Goal: Task Accomplishment & Management: Manage account settings

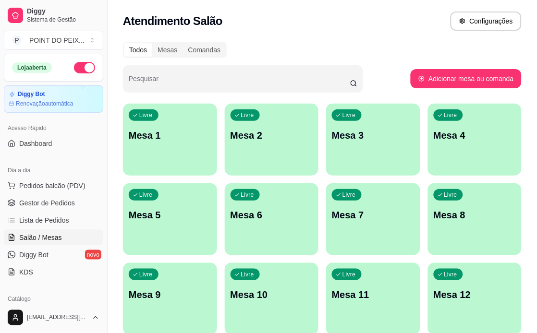
drag, startPoint x: 0, startPoint y: 0, endPoint x: 299, endPoint y: 45, distance: 302.5
click at [299, 45] on div "Todos Mesas Comandas" at bounding box center [322, 49] width 398 height 15
click at [183, 162] on div "Livre Mesa 1" at bounding box center [169, 134] width 91 height 59
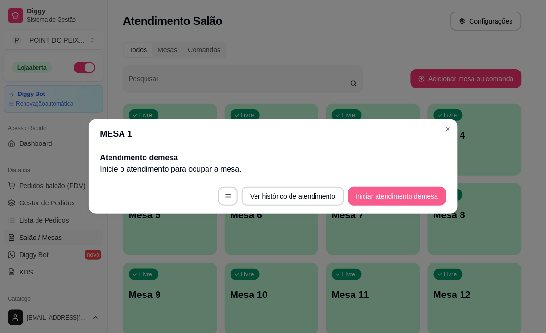
click at [397, 195] on button "Iniciar atendimento de mesa" at bounding box center [397, 196] width 98 height 19
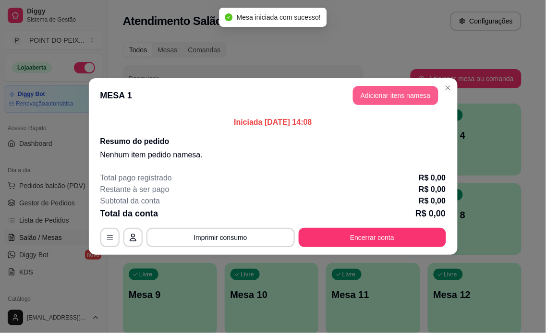
click at [396, 101] on button "Adicionar itens na mesa" at bounding box center [395, 95] width 85 height 19
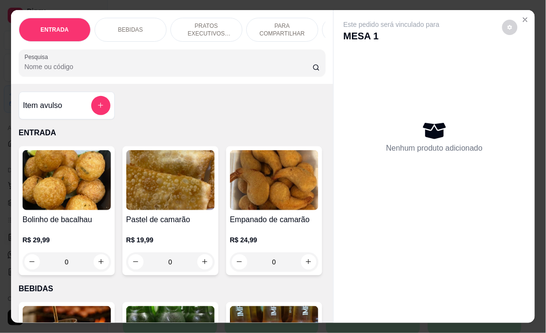
click at [213, 24] on p "PRATOS EXECUTIVOS (INDIVIDUAIS)" at bounding box center [207, 29] width 56 height 15
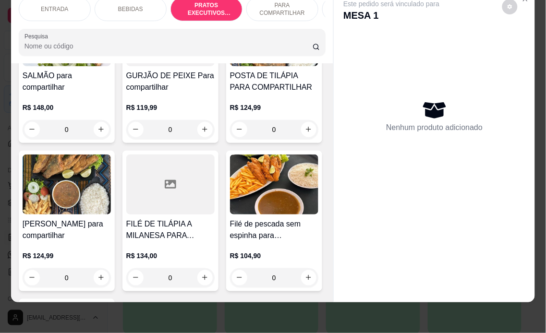
scroll to position [1758, 0]
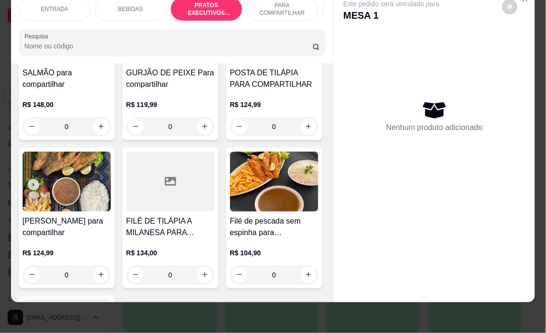
type input "1"
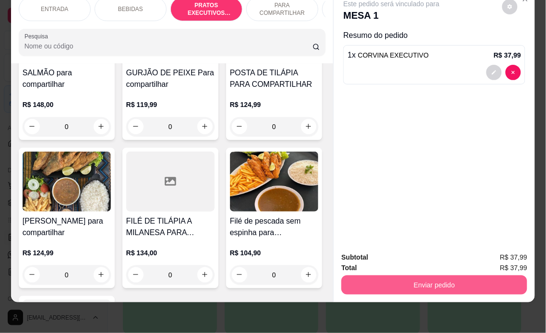
click at [361, 276] on button "Enviar pedido" at bounding box center [434, 285] width 186 height 19
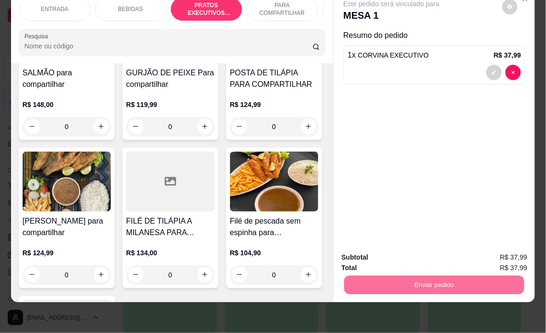
click at [373, 252] on button "Não registrar e enviar pedido" at bounding box center [402, 253] width 100 height 18
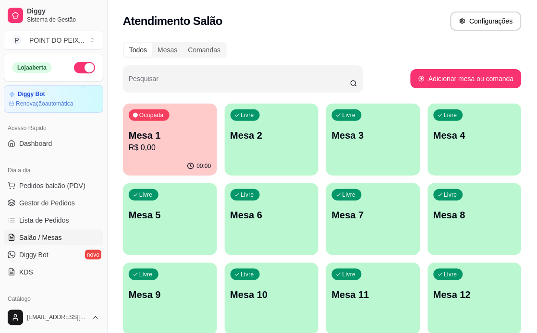
click at [364, 142] on div "Livre Mesa 3" at bounding box center [373, 134] width 94 height 60
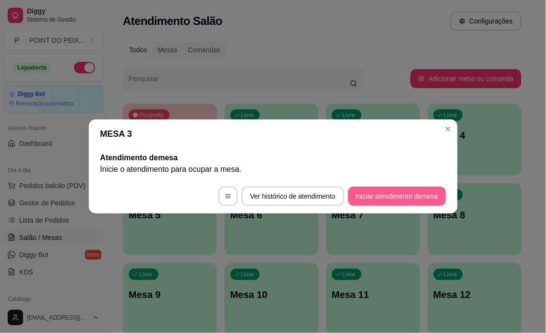
click at [402, 194] on button "Iniciar atendimento de mesa" at bounding box center [397, 196] width 98 height 19
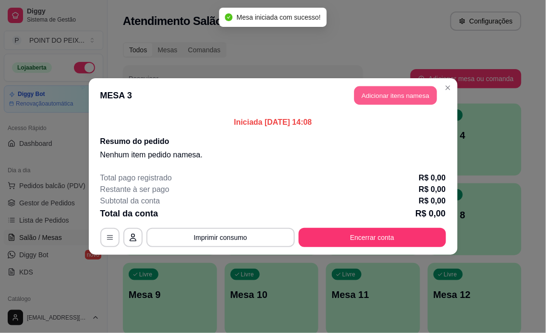
click at [396, 96] on button "Adicionar itens na mesa" at bounding box center [395, 95] width 83 height 19
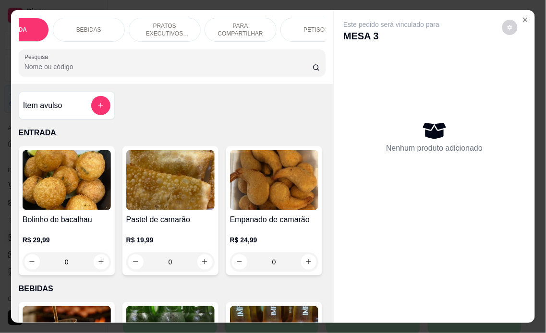
scroll to position [0, 64]
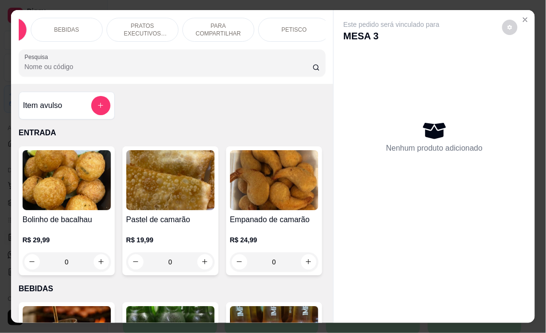
click at [293, 26] on p "PETISCO" at bounding box center [293, 30] width 25 height 8
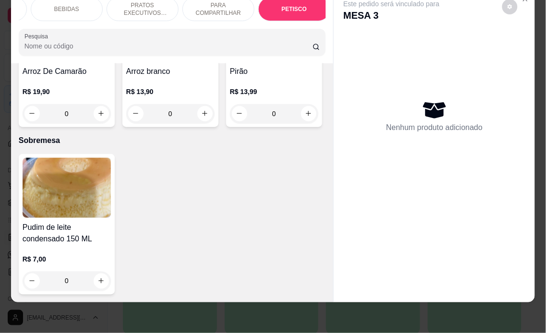
scroll to position [3119, 0]
type input "1"
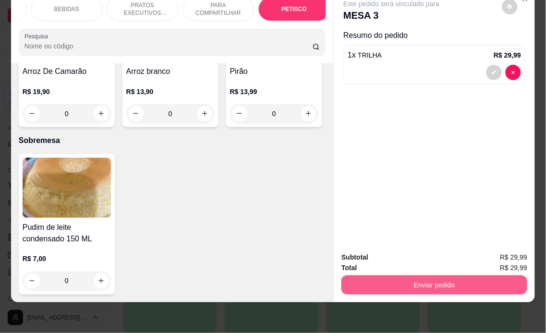
click at [397, 276] on button "Enviar pedido" at bounding box center [434, 285] width 186 height 19
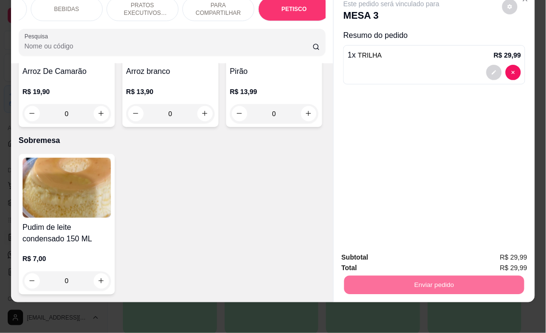
click at [387, 255] on button "Não registrar e enviar pedido" at bounding box center [402, 253] width 100 height 18
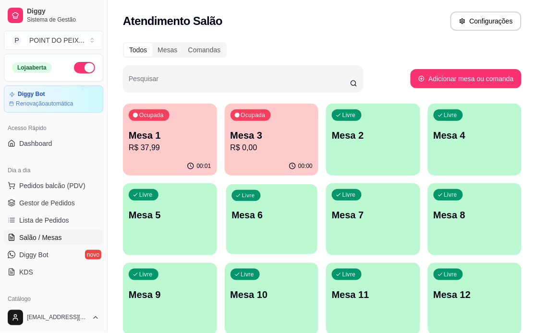
click at [276, 209] on p "Mesa 6" at bounding box center [271, 215] width 80 height 13
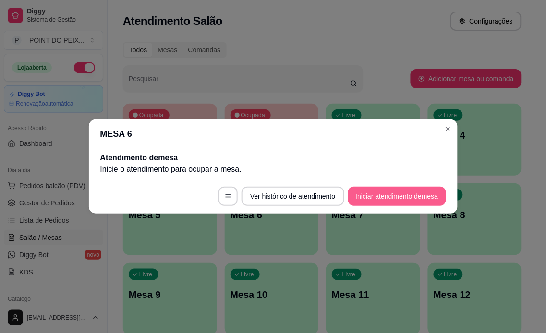
click at [403, 193] on button "Iniciar atendimento de mesa" at bounding box center [397, 196] width 98 height 19
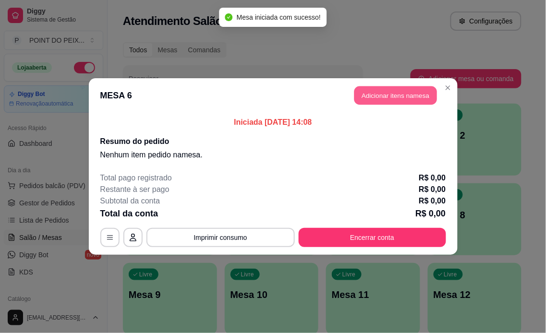
click at [394, 98] on button "Adicionar itens na mesa" at bounding box center [395, 95] width 83 height 19
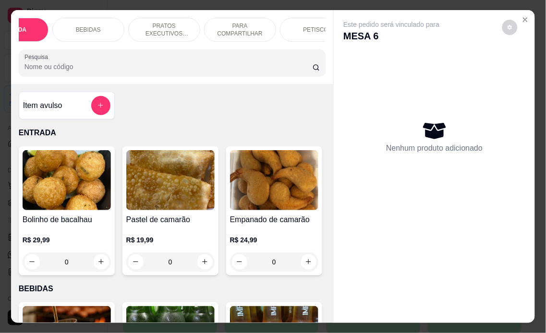
scroll to position [0, 64]
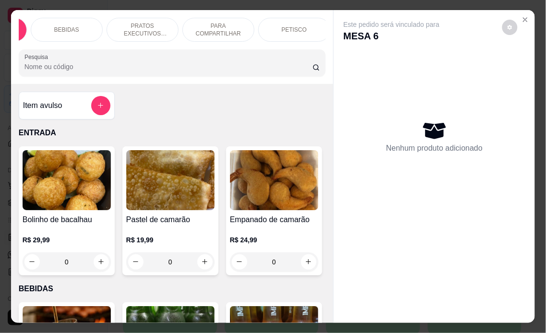
click at [290, 26] on p "PETISCO" at bounding box center [293, 30] width 25 height 8
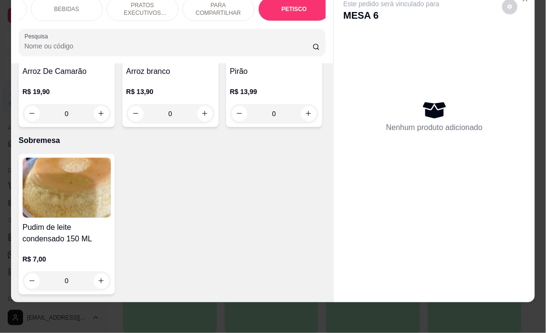
scroll to position [3173, 0]
type input "1"
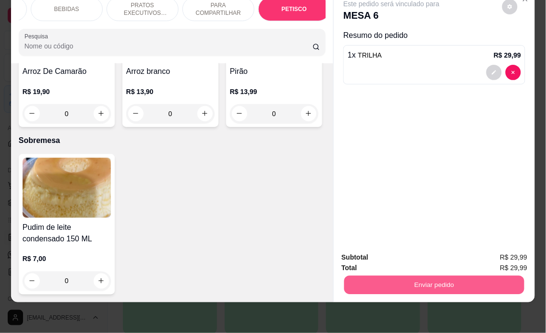
click at [409, 276] on button "Enviar pedido" at bounding box center [434, 285] width 180 height 19
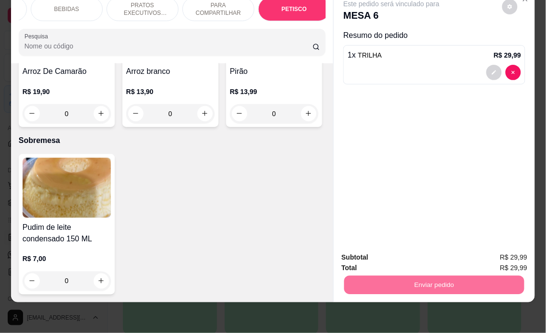
click at [405, 253] on button "Não registrar e enviar pedido" at bounding box center [402, 253] width 100 height 18
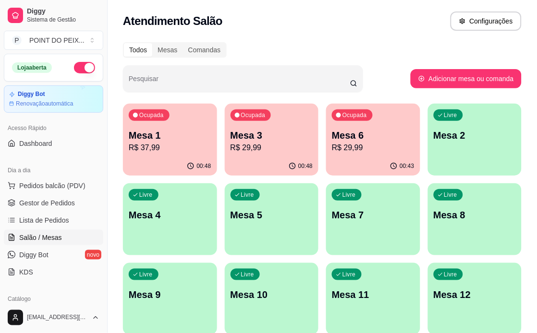
click at [295, 148] on p "R$ 29,99" at bounding box center [271, 148] width 83 height 12
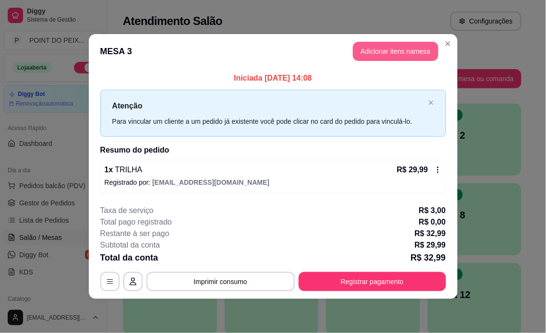
click at [391, 53] on button "Adicionar itens na mesa" at bounding box center [395, 51] width 85 height 19
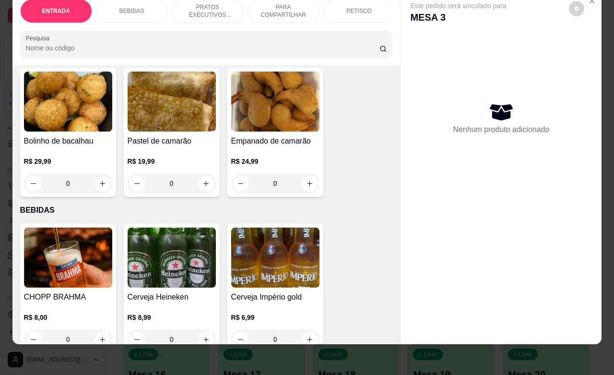
scroll to position [120, 0]
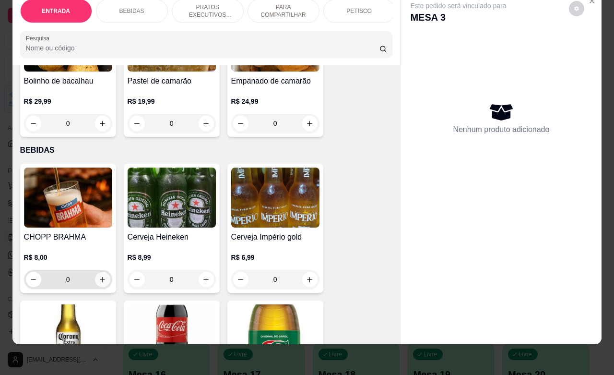
click at [99, 279] on icon "increase-product-quantity" at bounding box center [102, 279] width 7 height 7
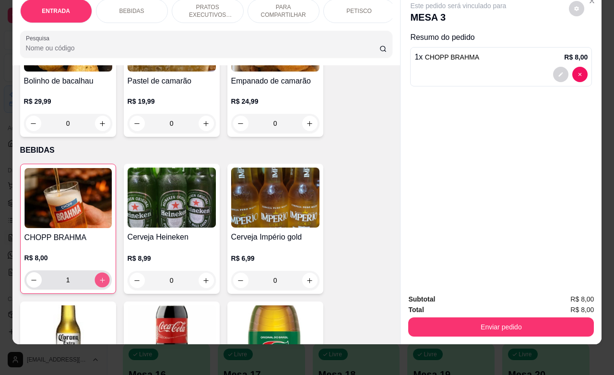
click at [98, 279] on icon "increase-product-quantity" at bounding box center [101, 280] width 7 height 7
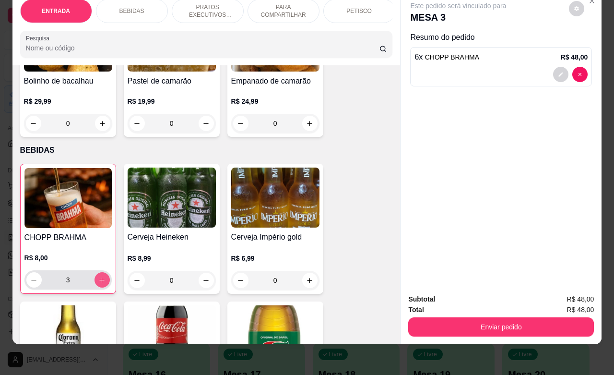
type input "6"
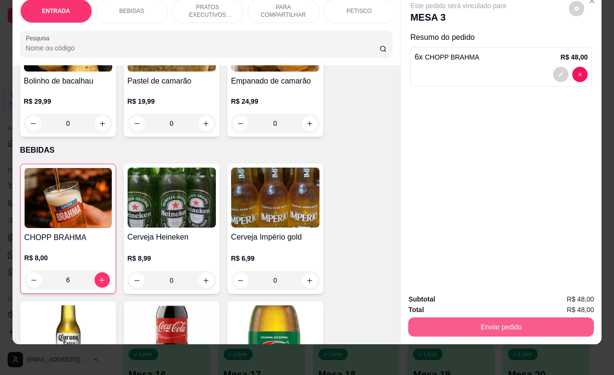
click at [502, 323] on button "Enviar pedido" at bounding box center [502, 326] width 186 height 19
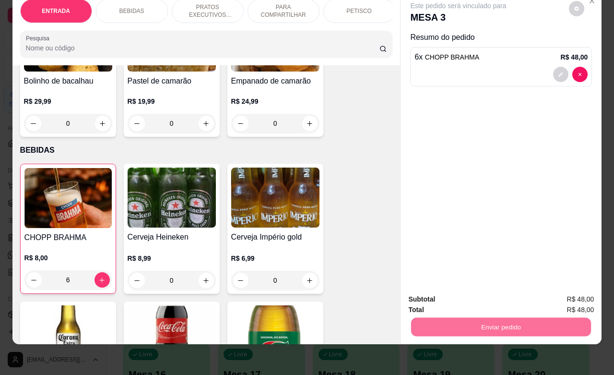
click at [473, 291] on button "Não registrar e enviar pedido" at bounding box center [469, 293] width 100 height 18
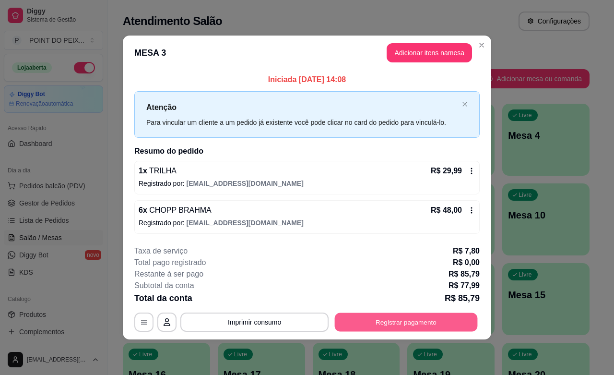
click at [387, 321] on button "Registrar pagamento" at bounding box center [406, 322] width 143 height 19
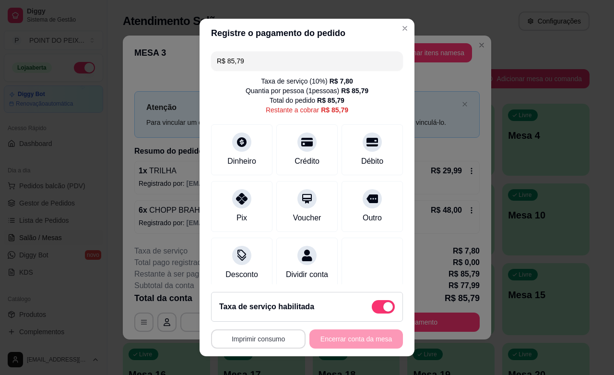
click at [272, 333] on button "Imprimir consumo" at bounding box center [258, 338] width 95 height 19
click at [275, 322] on button "IMPRESSORA" at bounding box center [253, 316] width 67 height 15
click at [368, 30] on header "Registre o pagamento do pedido" at bounding box center [307, 33] width 215 height 29
click at [362, 149] on div at bounding box center [372, 139] width 21 height 21
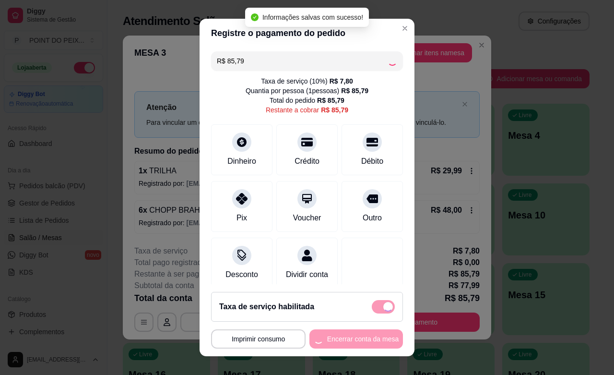
type input "R$ 0,00"
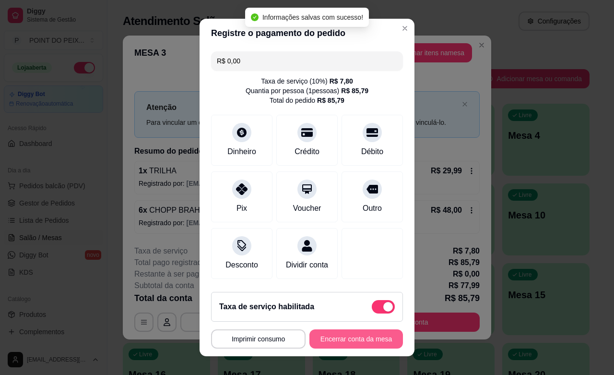
click at [335, 333] on button "Encerrar conta da mesa" at bounding box center [357, 338] width 94 height 19
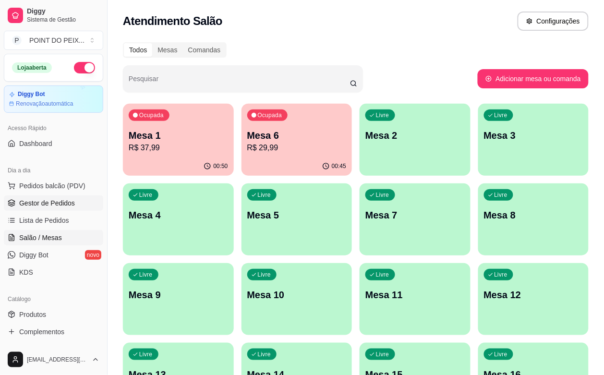
click at [55, 203] on span "Gestor de Pedidos" at bounding box center [47, 203] width 56 height 10
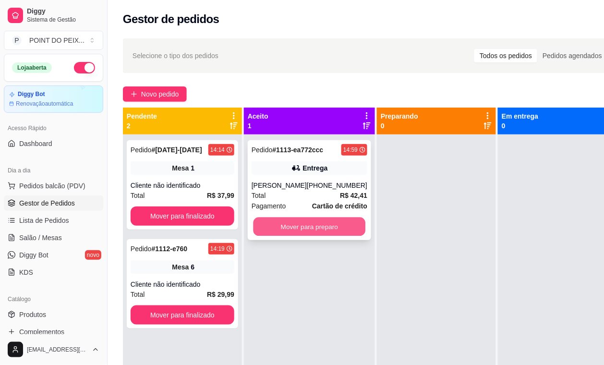
click at [308, 231] on button "Mover para preparo" at bounding box center [309, 226] width 112 height 19
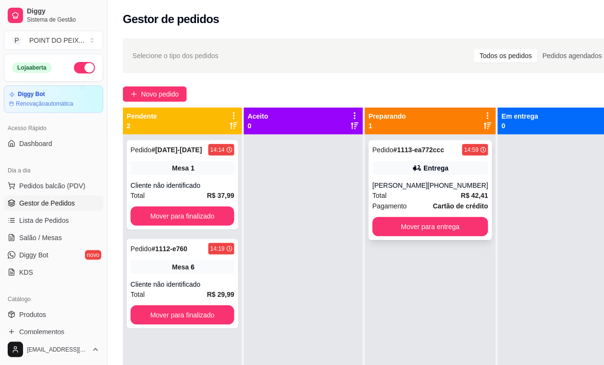
click at [385, 200] on span "Total" at bounding box center [380, 195] width 14 height 11
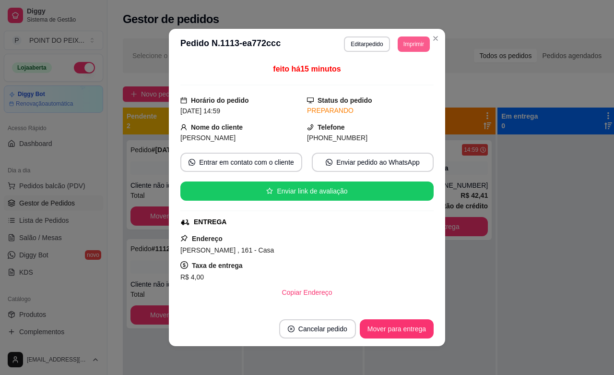
click at [398, 44] on button "Imprimir" at bounding box center [414, 43] width 32 height 15
click at [388, 82] on button "IMPRESSORA" at bounding box center [391, 78] width 70 height 15
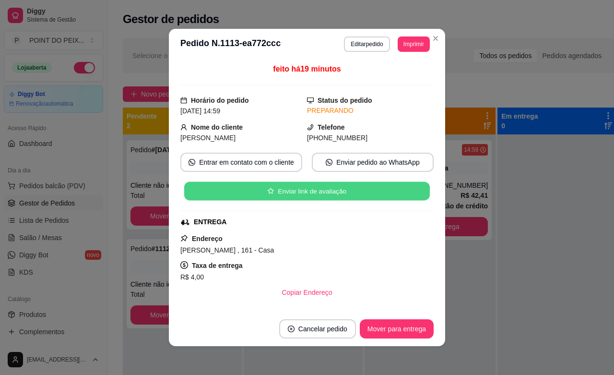
click at [291, 192] on button "Enviar link de avaliação" at bounding box center [307, 191] width 246 height 19
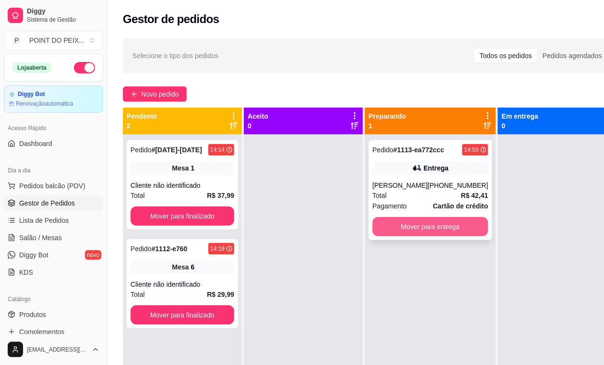
click at [425, 222] on button "Mover para entrega" at bounding box center [431, 226] width 116 height 19
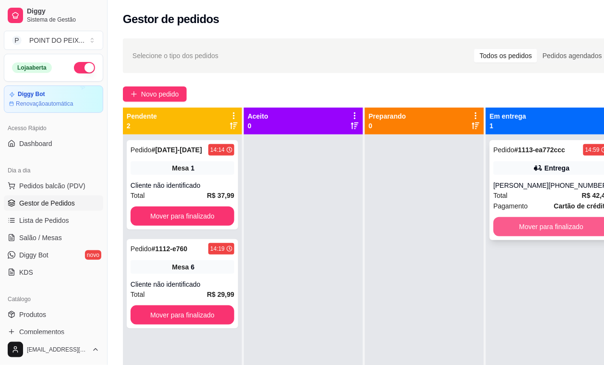
click at [520, 223] on button "Mover para finalizado" at bounding box center [551, 226] width 116 height 19
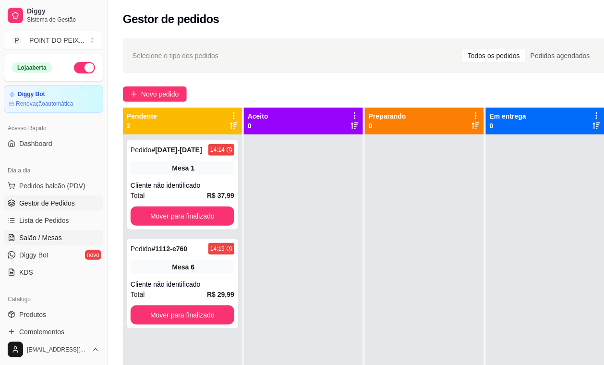
click at [37, 241] on span "Salão / Mesas" at bounding box center [40, 238] width 43 height 10
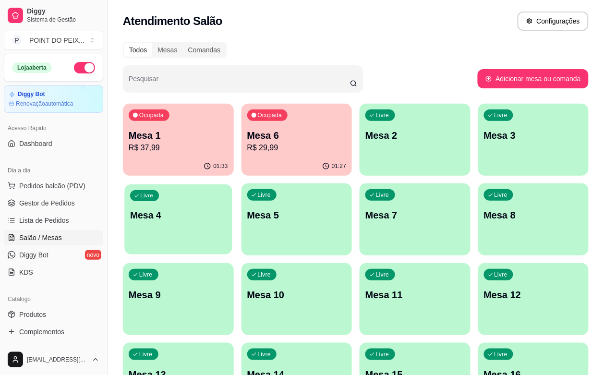
click at [232, 184] on div "Livre Mesa 4" at bounding box center [178, 213] width 108 height 59
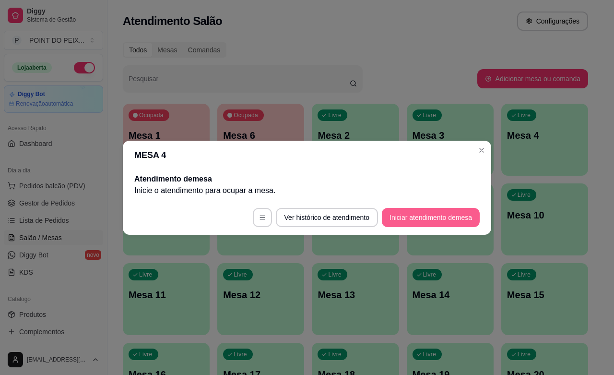
click at [412, 223] on button "Iniciar atendimento de mesa" at bounding box center [431, 217] width 98 height 19
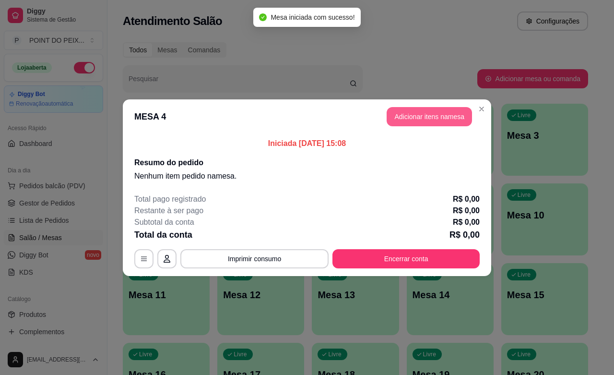
click at [413, 119] on button "Adicionar itens na mesa" at bounding box center [429, 116] width 85 height 19
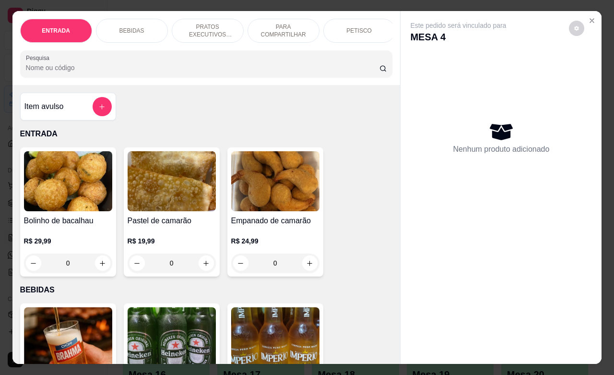
click at [214, 31] on p "PRATOS EXECUTIVOS (INDIVIDUAIS)" at bounding box center [208, 30] width 56 height 15
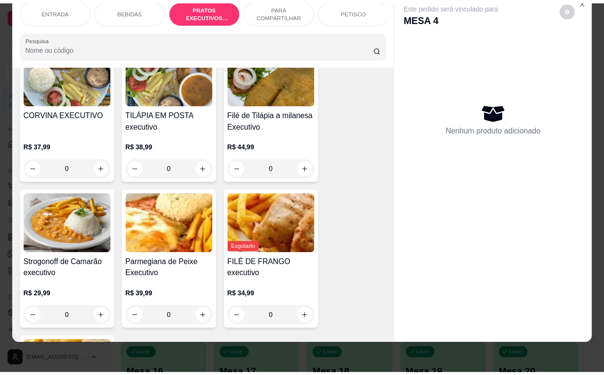
scroll to position [1290, 0]
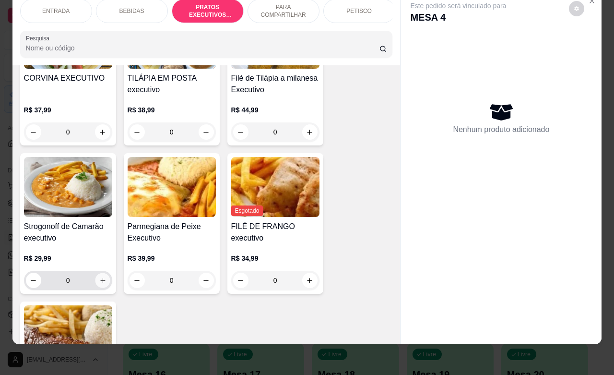
click at [95, 273] on button "increase-product-quantity" at bounding box center [102, 280] width 15 height 15
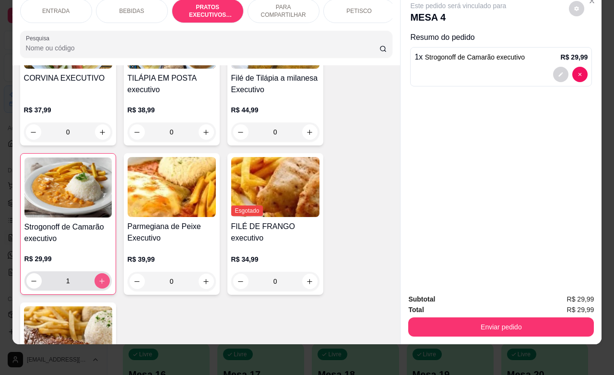
click at [98, 277] on icon "increase-product-quantity" at bounding box center [101, 280] width 7 height 7
type input "2"
click at [203, 278] on icon "increase-product-quantity" at bounding box center [206, 281] width 7 height 7
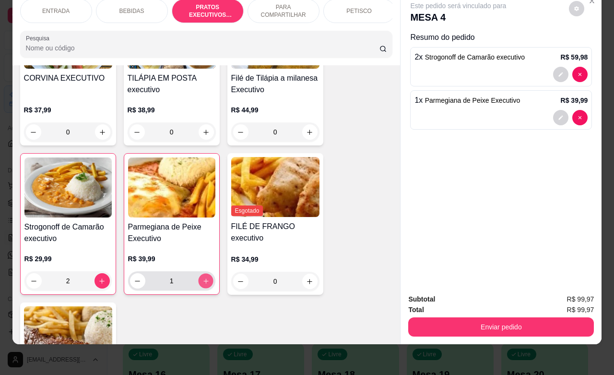
click at [204, 278] on icon "increase-product-quantity" at bounding box center [206, 280] width 5 height 5
type input "2"
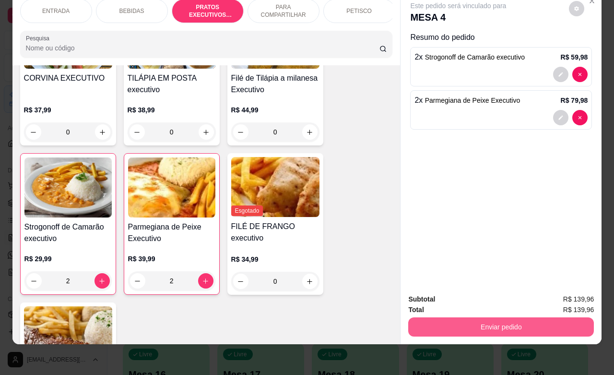
click at [463, 317] on button "Enviar pedido" at bounding box center [502, 326] width 186 height 19
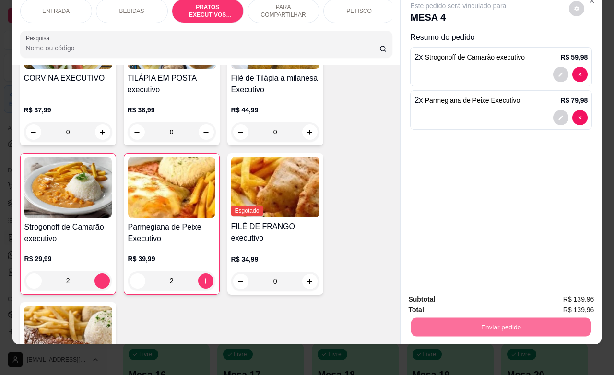
click at [467, 298] on button "Não registrar e enviar pedido" at bounding box center [469, 293] width 100 height 18
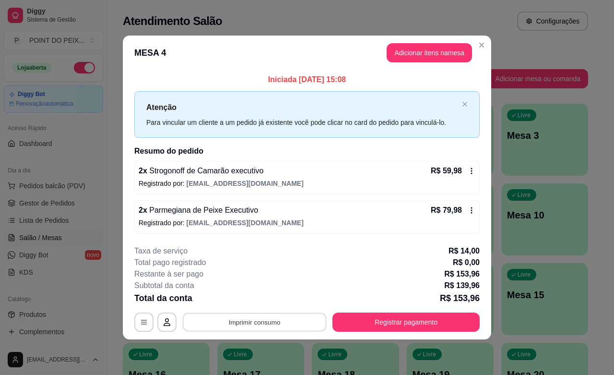
click at [270, 326] on button "Imprimir consumo" at bounding box center [255, 322] width 144 height 19
click at [267, 301] on button "IMPRESSORA" at bounding box center [257, 300] width 67 height 15
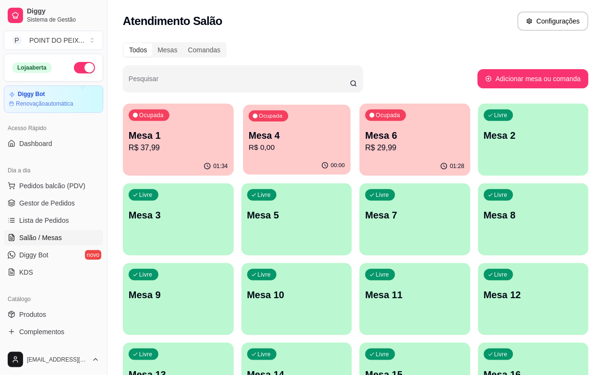
click at [254, 171] on div "00:00" at bounding box center [297, 165] width 108 height 18
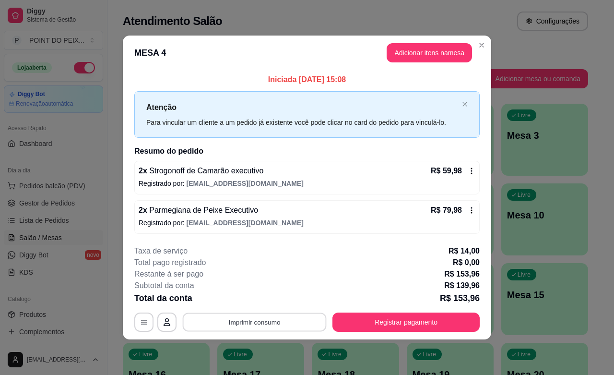
click at [258, 323] on button "Imprimir consumo" at bounding box center [255, 322] width 144 height 19
click at [262, 303] on button "IMPRESSORA" at bounding box center [258, 300] width 70 height 15
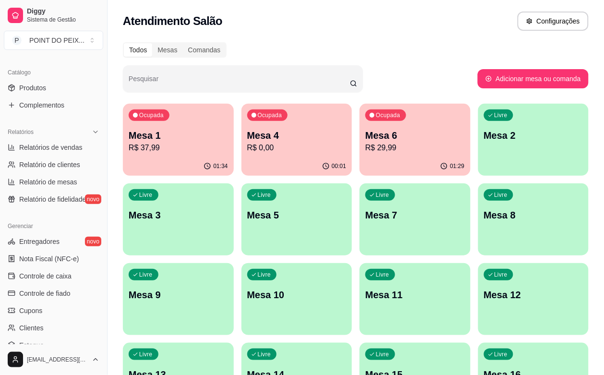
scroll to position [300, 0]
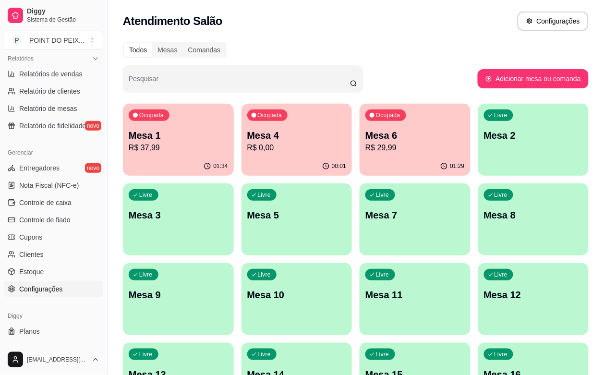
click at [44, 285] on span "Configurações" at bounding box center [40, 289] width 43 height 10
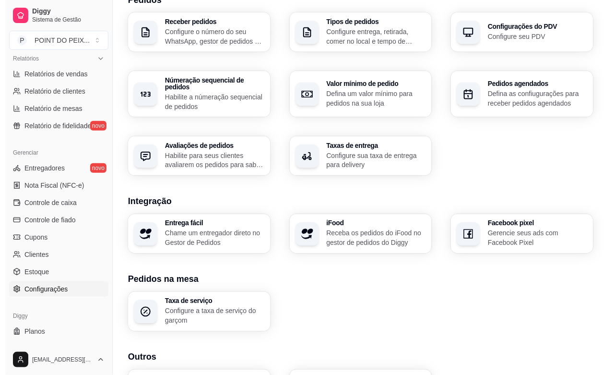
scroll to position [301, 0]
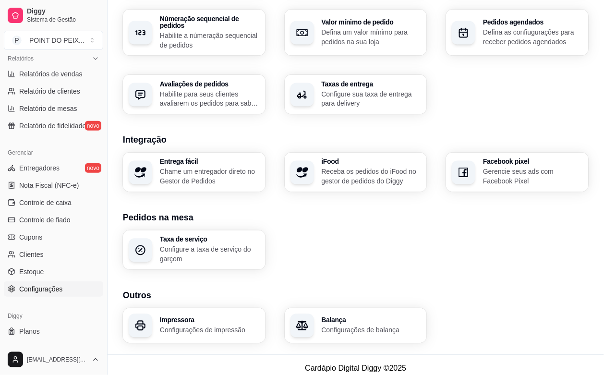
click at [198, 325] on p "Configurações de impressão" at bounding box center [210, 330] width 100 height 10
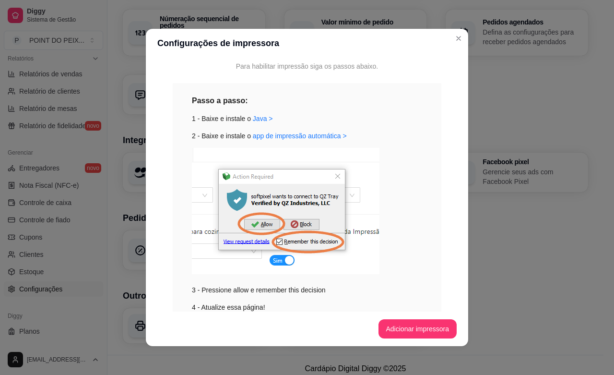
scroll to position [0, 0]
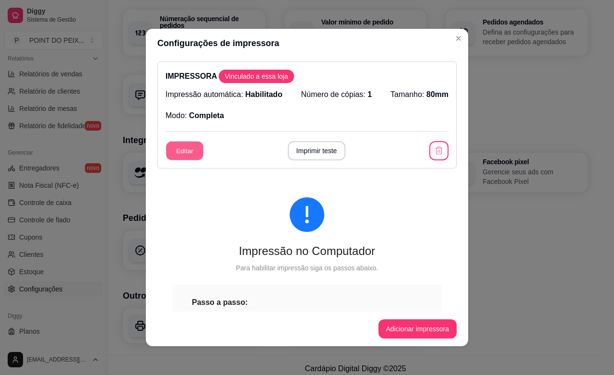
click at [188, 147] on button "Editar" at bounding box center [184, 151] width 37 height 19
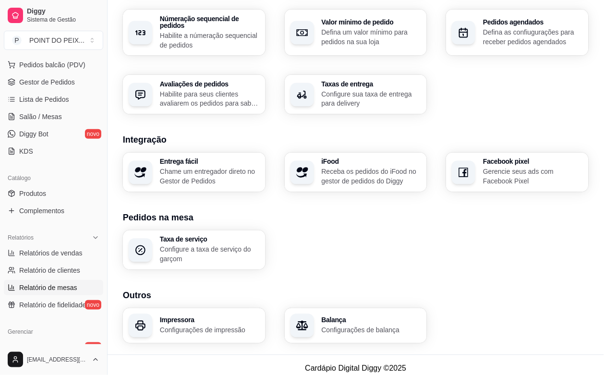
scroll to position [120, 0]
click at [46, 120] on span "Salão / Mesas" at bounding box center [40, 118] width 43 height 10
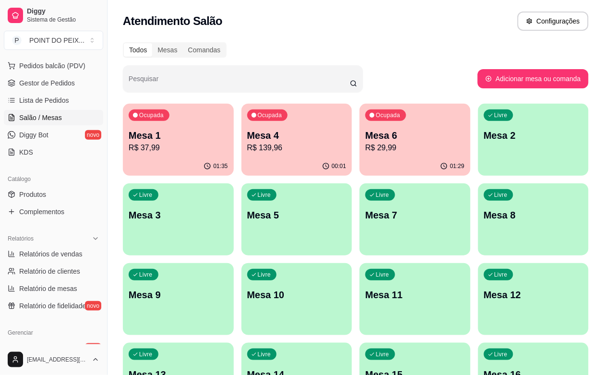
click at [234, 183] on div "Livre Mesa 3" at bounding box center [178, 213] width 111 height 60
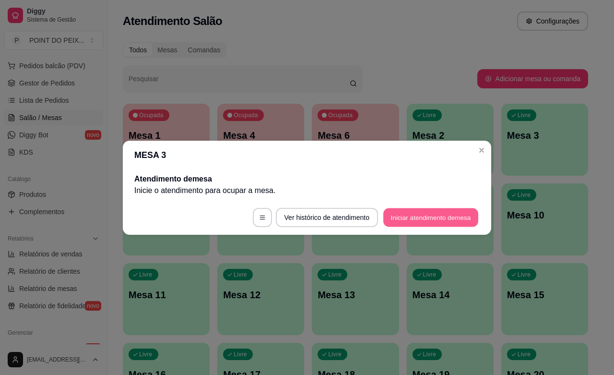
click at [405, 218] on button "Iniciar atendimento de mesa" at bounding box center [431, 217] width 95 height 19
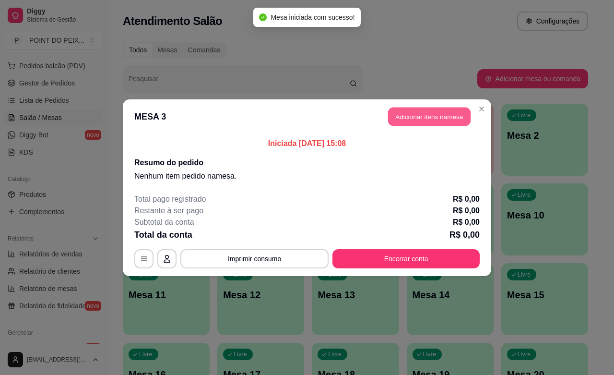
click at [450, 120] on button "Adicionar itens na mesa" at bounding box center [429, 116] width 83 height 19
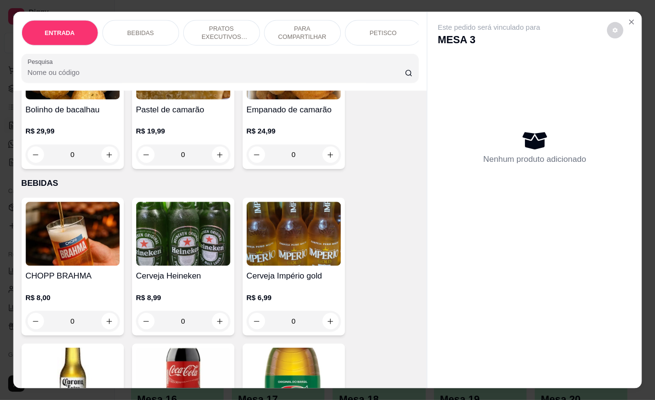
scroll to position [120, 0]
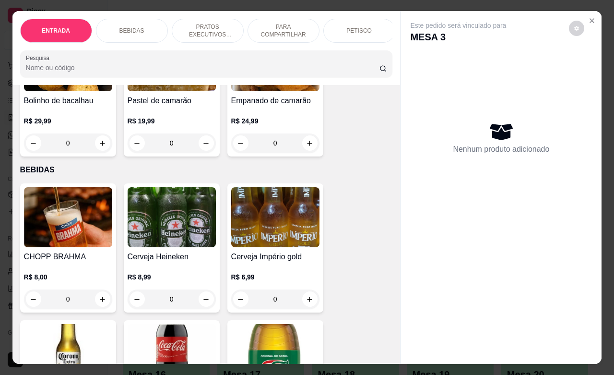
drag, startPoint x: 107, startPoint y: 282, endPoint x: 113, endPoint y: 276, distance: 9.2
click at [107, 280] on p "R$ 8,00" at bounding box center [68, 277] width 88 height 10
click at [107, 279] on p "R$ 8,00" at bounding box center [68, 277] width 88 height 10
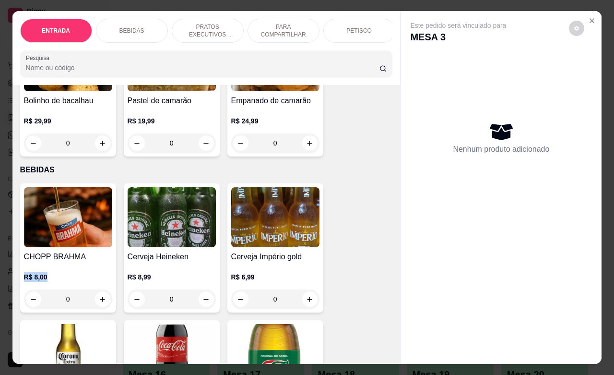
drag, startPoint x: 113, startPoint y: 276, endPoint x: 121, endPoint y: 294, distance: 19.8
click at [124, 294] on div "Cerveja Heineken R$ 8,99 0" at bounding box center [172, 247] width 96 height 129
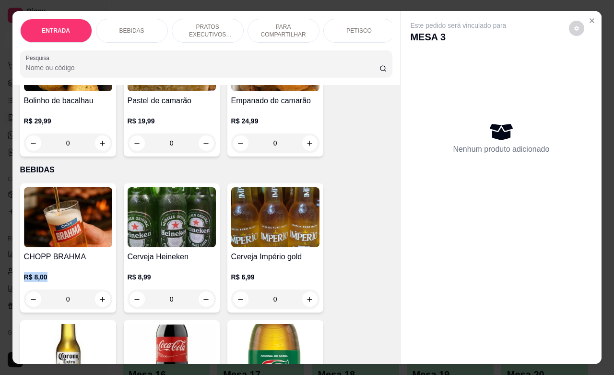
click at [124, 294] on div "Cerveja Heineken R$ 8,99 0" at bounding box center [172, 247] width 96 height 129
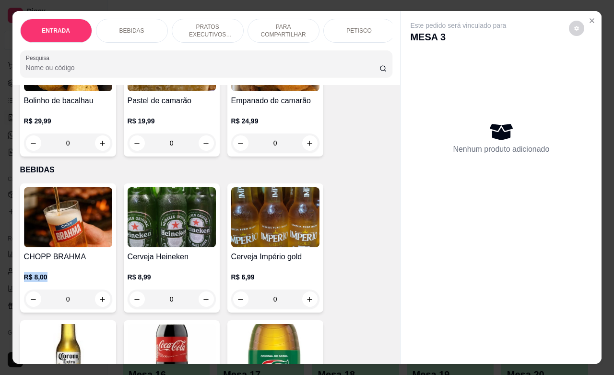
click at [124, 294] on div "Cerveja Heineken R$ 8,99 0" at bounding box center [172, 247] width 96 height 129
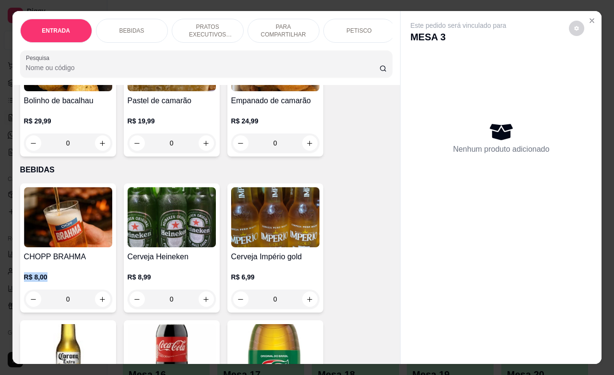
click at [124, 294] on div "Cerveja Heineken R$ 8,99 0" at bounding box center [172, 247] width 96 height 129
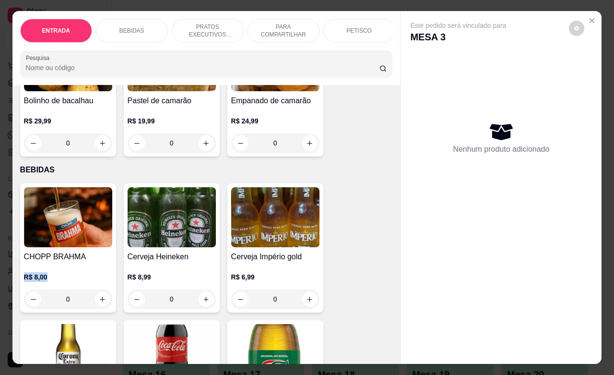
click at [124, 294] on div "Cerveja Heineken R$ 8,99 0" at bounding box center [172, 247] width 96 height 129
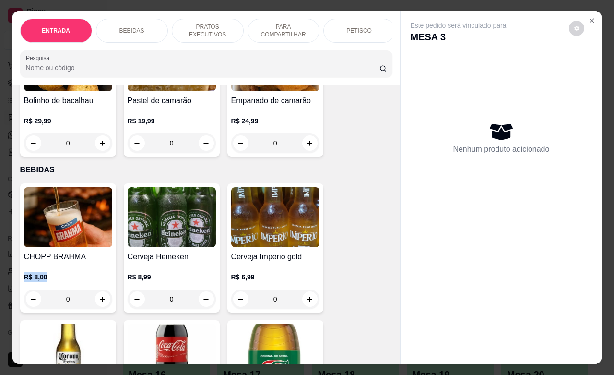
drag, startPoint x: 121, startPoint y: 294, endPoint x: 358, endPoint y: 287, distance: 237.3
click at [124, 294] on div "Cerveja Heineken R$ 8,99 0" at bounding box center [172, 247] width 96 height 129
click at [161, 298] on div "Cerveja Heineken R$ 8,99 0" at bounding box center [172, 247] width 96 height 129
click at [272, 291] on div "R$ 6,99 0" at bounding box center [275, 290] width 88 height 36
click at [289, 292] on div "R$ 6,99 0" at bounding box center [275, 290] width 88 height 36
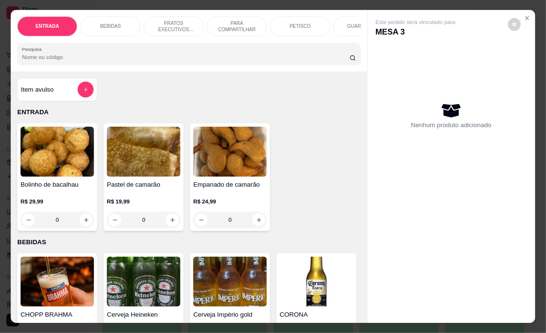
scroll to position [119, 0]
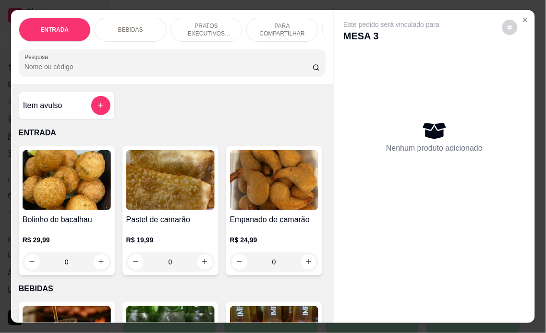
drag, startPoint x: 358, startPoint y: 287, endPoint x: 346, endPoint y: 226, distance: 62.2
click at [346, 226] on div "Nenhum produto adicionado" at bounding box center [434, 137] width 182 height 188
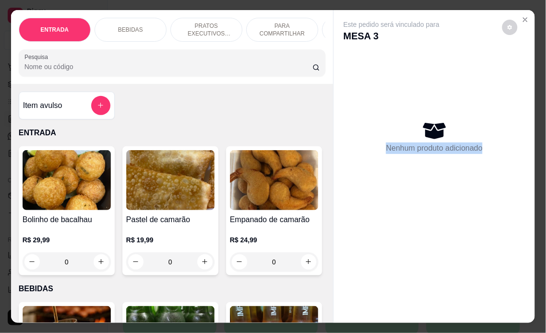
click at [346, 226] on div "Nenhum produto adicionado" at bounding box center [434, 137] width 182 height 188
drag, startPoint x: 423, startPoint y: 121, endPoint x: 443, endPoint y: 45, distance: 78.8
click at [438, 45] on div "Nenhum produto adicionado" at bounding box center [434, 137] width 182 height 188
drag, startPoint x: 475, startPoint y: 40, endPoint x: 512, endPoint y: 35, distance: 37.3
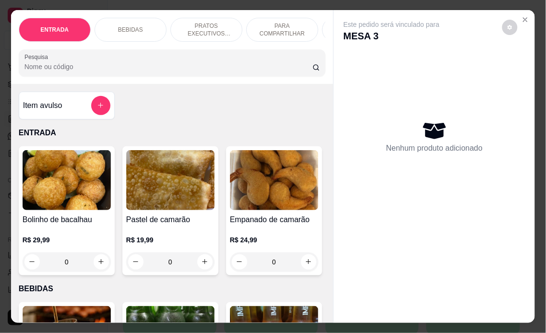
click at [512, 36] on div "Este pedido será vinculado para MESA 3 Nenhum produto adicionado" at bounding box center [434, 125] width 182 height 211
drag, startPoint x: 515, startPoint y: 31, endPoint x: 519, endPoint y: 19, distance: 12.6
click at [518, 20] on section "ENTRADA BEBIDAS PRATOS EXECUTIVOS (INDIVIDUAIS) PARA COMPARTILHAR PETISCO GUARN…" at bounding box center [273, 166] width 524 height 313
click at [519, 17] on button "Close" at bounding box center [524, 19] width 15 height 15
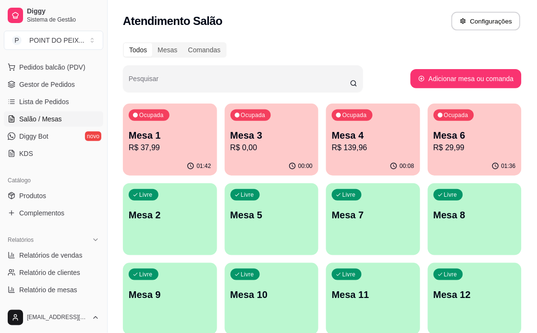
click at [520, 17] on button "Configurações" at bounding box center [485, 21] width 69 height 19
drag, startPoint x: 463, startPoint y: 44, endPoint x: 448, endPoint y: 53, distance: 17.9
click at [449, 53] on div "Todos Mesas Comandas Pesquisar Adicionar mesa ou comanda Ocupada Mesa 1 R$ 37,9…" at bounding box center [322, 310] width 429 height 549
click at [429, 63] on div "Todos Mesas Comandas Pesquisar Adicionar mesa ou comanda Ocupada Mesa 1 R$ 37,9…" at bounding box center [322, 310] width 429 height 549
click at [379, 99] on div "Todos Mesas Comandas Pesquisar Adicionar mesa ou comanda Ocupada Mesa 1 R$ 37,9…" at bounding box center [322, 310] width 429 height 549
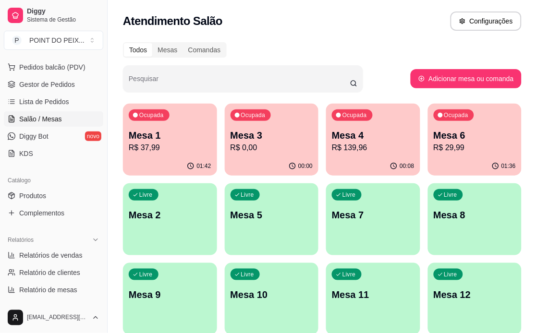
drag, startPoint x: 376, startPoint y: 103, endPoint x: 328, endPoint y: 125, distance: 52.4
click at [357, 115] on div "Todos Mesas Comandas Pesquisar Adicionar mesa ou comanda Ocupada Mesa 1 R$ 37,9…" at bounding box center [322, 310] width 429 height 549
drag, startPoint x: 222, startPoint y: 177, endPoint x: 234, endPoint y: 169, distance: 14.7
click at [226, 170] on div "Ocupada Mesa 1 R$ 37,99 01:42 Ocupada Mesa 3 R$ 0,00 00:00 Ocupada Mesa 4 R$ 13…" at bounding box center [322, 339] width 398 height 470
click at [230, 169] on div "00:00" at bounding box center [272, 166] width 94 height 19
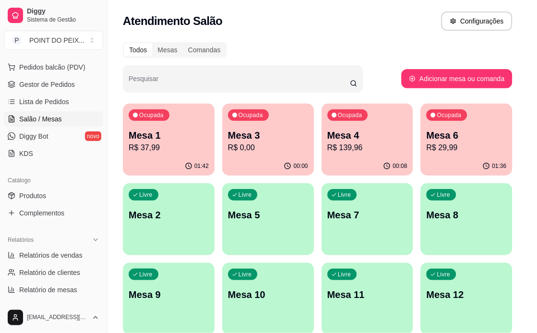
click at [378, 150] on section "MESA 3 Adicionar itens na mesa Iniciada [DATE] 15:08 Resumo do pedido Nenhum it…" at bounding box center [269, 166] width 376 height 180
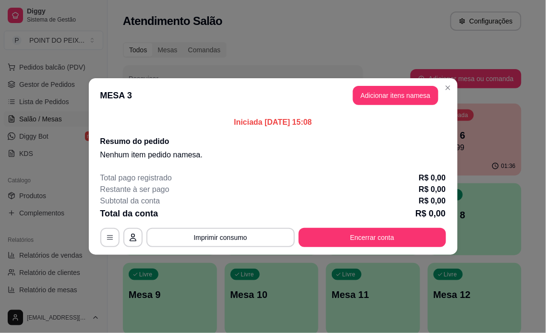
click at [448, 145] on div "Iniciada [DATE] 15:08 Resumo do pedido Nenhum item pedido na mesa ." at bounding box center [273, 139] width 369 height 52
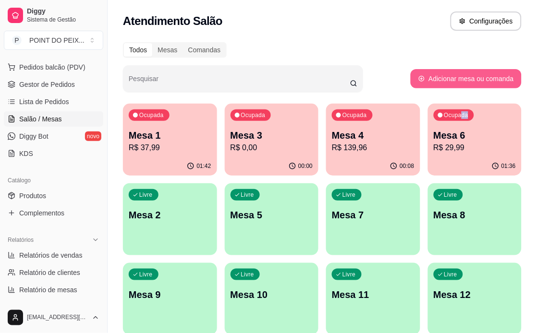
drag, startPoint x: 465, startPoint y: 96, endPoint x: 476, endPoint y: 123, distance: 29.2
click at [476, 119] on div "Todos Mesas Comandas Pesquisar Adicionar mesa ou comanda Ocupada Mesa 1 R$ 37,9…" at bounding box center [322, 310] width 429 height 549
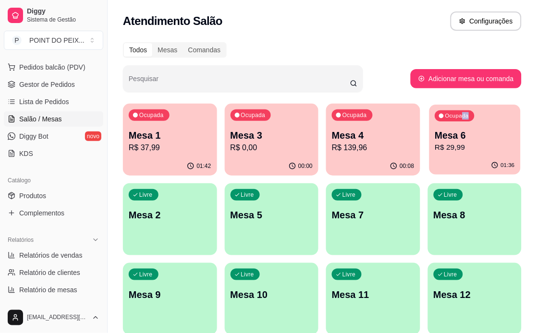
click at [476, 140] on div "Ocupada Mesa 6 R$ 29,99" at bounding box center [474, 131] width 91 height 52
click at [476, 141] on p "Mesa 6" at bounding box center [474, 135] width 83 height 13
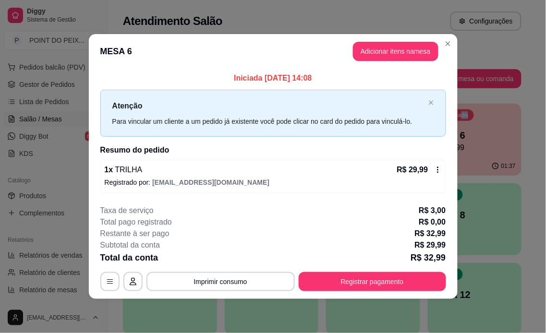
click at [450, 149] on div "**********" at bounding box center [273, 166] width 546 height 333
click at [379, 53] on button "Adicionar itens na mesa" at bounding box center [395, 51] width 85 height 19
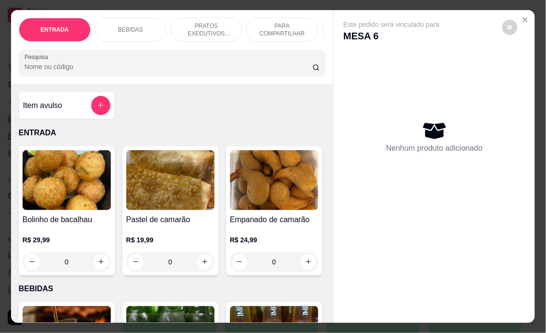
drag, startPoint x: 422, startPoint y: 53, endPoint x: 500, endPoint y: 36, distance: 79.8
click at [491, 43] on div "Nenhum produto adicionado" at bounding box center [434, 137] width 182 height 188
drag, startPoint x: 500, startPoint y: 36, endPoint x: 520, endPoint y: 17, distance: 27.2
click at [519, 17] on section "ENTRADA BEBIDAS PRATOS EXECUTIVOS (INDIVIDUAIS) PARA COMPARTILHAR PETISCO GUARN…" at bounding box center [273, 166] width 524 height 313
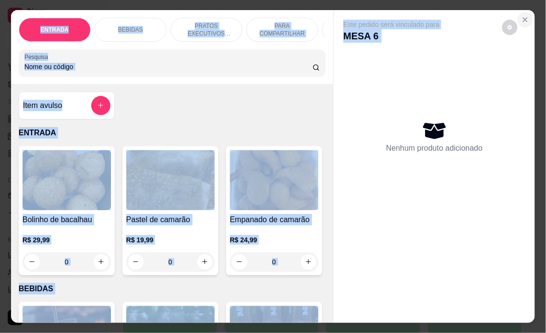
click at [521, 17] on icon "Close" at bounding box center [525, 20] width 8 height 8
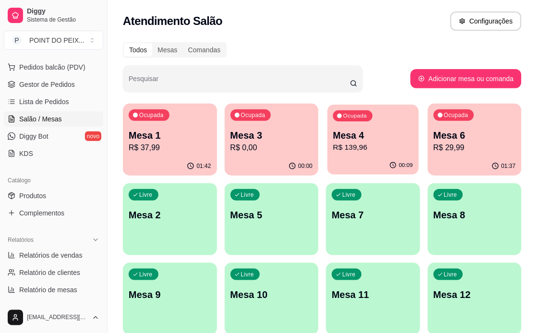
click at [377, 151] on p "R$ 139,96" at bounding box center [373, 147] width 80 height 11
click at [479, 143] on p "R$ 29,99" at bounding box center [474, 148] width 83 height 12
click at [253, 154] on div "Ocupada Mesa 3 R$ 0,00" at bounding box center [272, 130] width 94 height 53
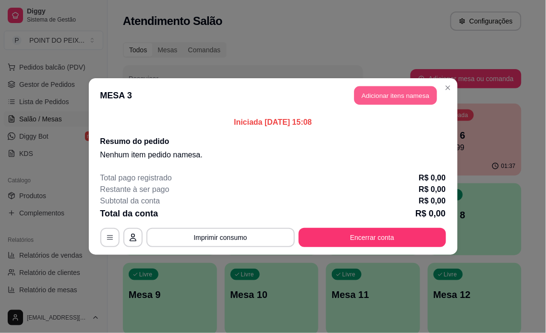
click at [378, 93] on button "Adicionar itens na mesa" at bounding box center [395, 95] width 83 height 19
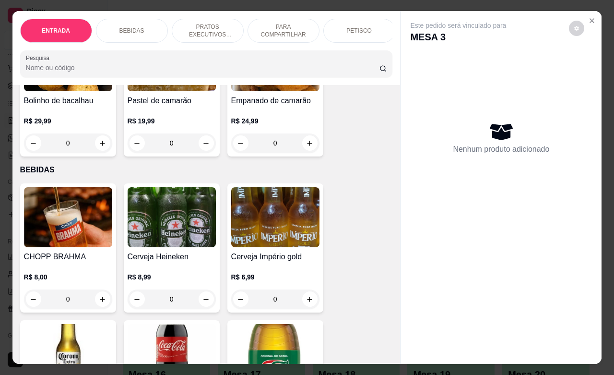
scroll to position [120, 0]
click at [99, 303] on icon "increase-product-quantity" at bounding box center [102, 299] width 7 height 7
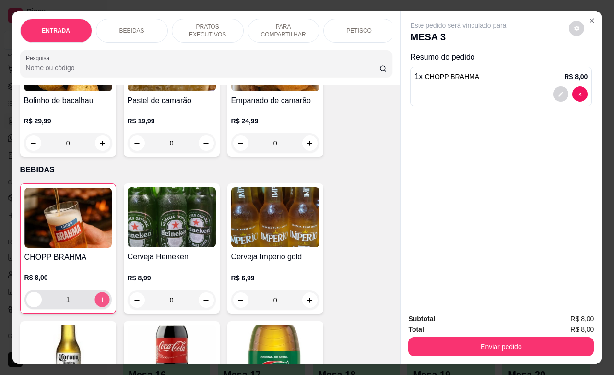
click at [98, 303] on icon "increase-product-quantity" at bounding box center [101, 299] width 7 height 7
type input "2"
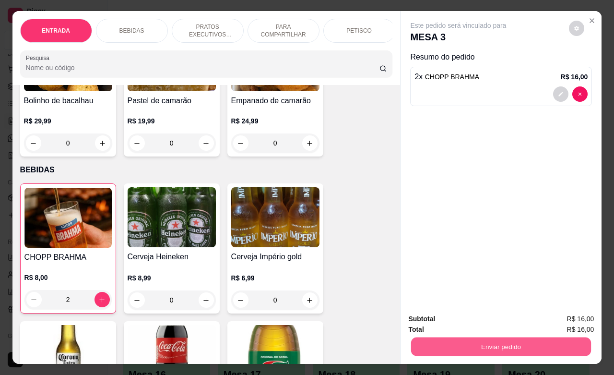
click at [457, 333] on button "Enviar pedido" at bounding box center [501, 346] width 180 height 19
click at [476, 321] on button "Não registrar e enviar pedido" at bounding box center [469, 318] width 100 height 18
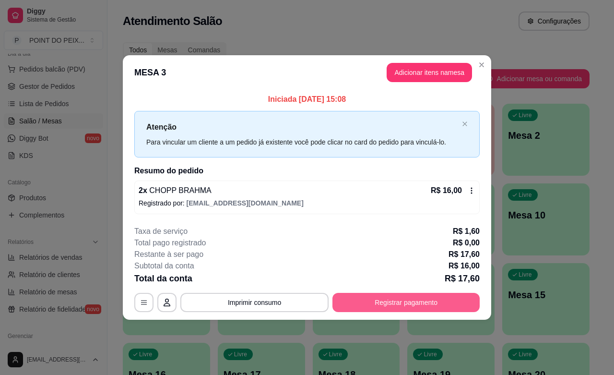
click at [409, 303] on button "Registrar pagamento" at bounding box center [406, 302] width 147 height 19
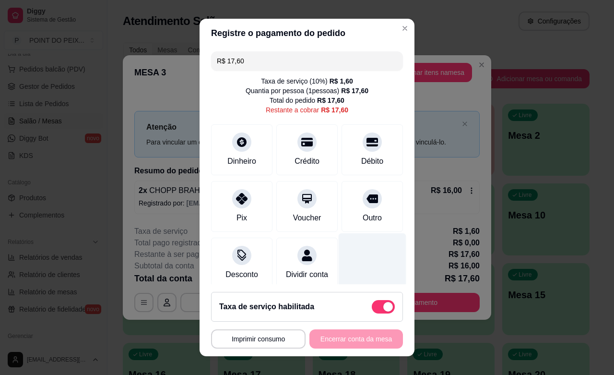
scroll to position [20, 0]
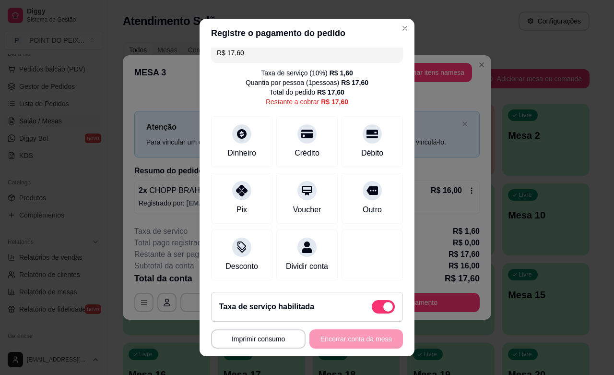
click at [372, 301] on span at bounding box center [383, 306] width 23 height 13
click at [372, 308] on input "checkbox" at bounding box center [375, 311] width 6 height 6
checkbox input "true"
type input "R$ 16,00"
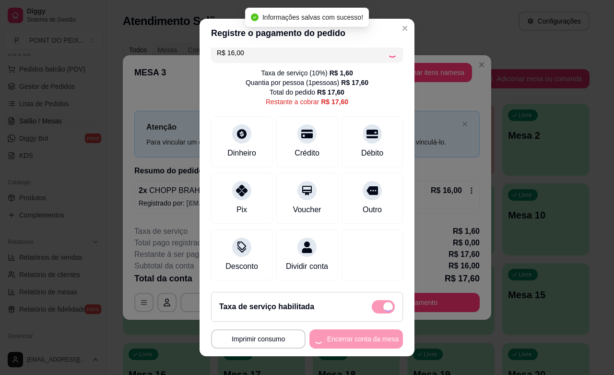
checkbox input "false"
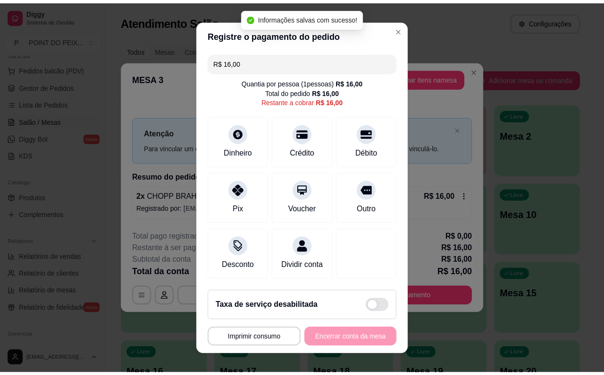
scroll to position [11, 0]
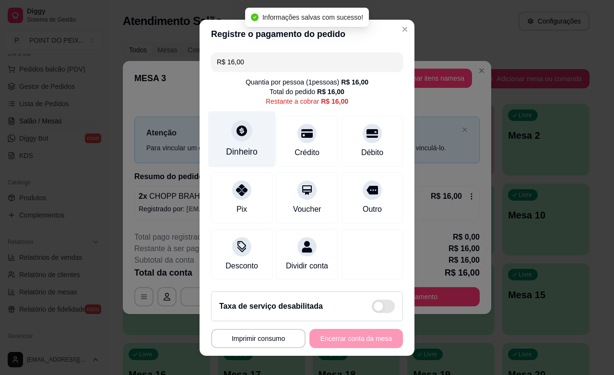
click at [239, 145] on div "Dinheiro" at bounding box center [242, 151] width 32 height 12
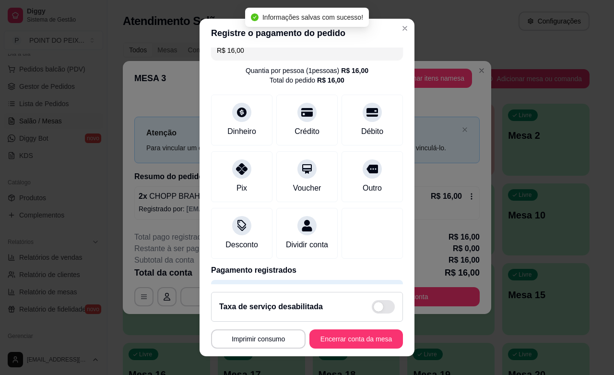
type input "R$ 0,00"
click at [338, 333] on button "Encerrar conta da mesa" at bounding box center [356, 339] width 91 height 19
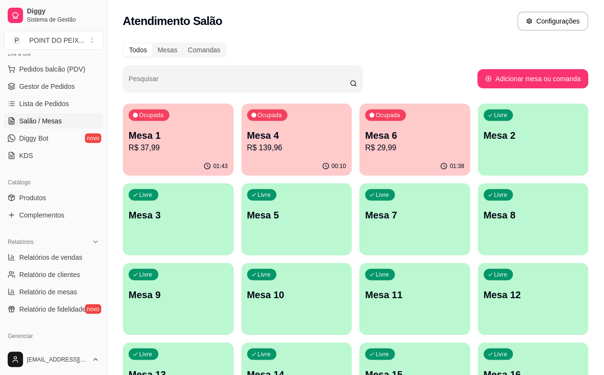
click at [268, 155] on div "Ocupada Mesa 4 R$ 139,96" at bounding box center [296, 130] width 111 height 53
